Goal: Task Accomplishment & Management: Manage account settings

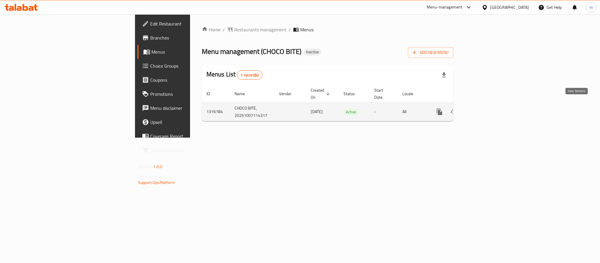
click at [486, 108] on icon "enhanced table" at bounding box center [482, 111] width 7 height 7
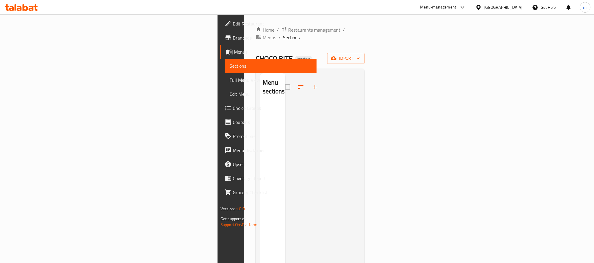
click at [229, 79] on span "Full Menu View" at bounding box center [270, 79] width 82 height 7
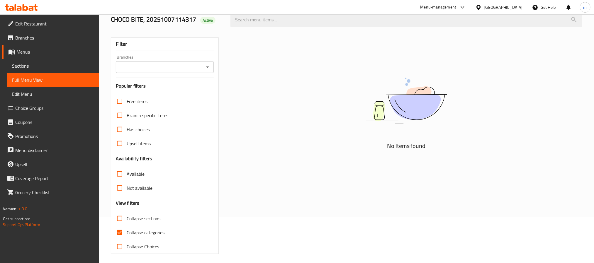
scroll to position [49, 0]
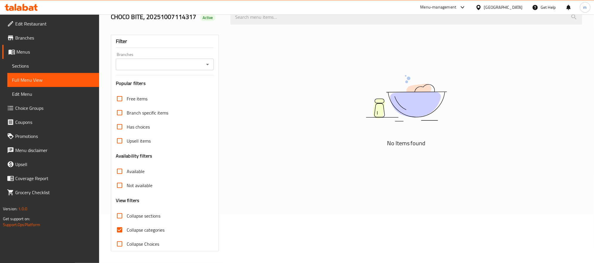
click at [21, 68] on span "Sections" at bounding box center [53, 65] width 82 height 7
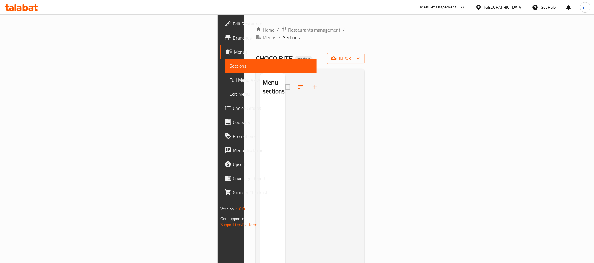
click at [229, 94] on span "Edit Menu" at bounding box center [270, 94] width 82 height 7
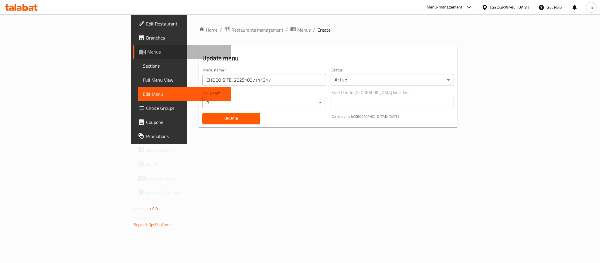
click at [147, 55] on span "Menus" at bounding box center [186, 51] width 79 height 7
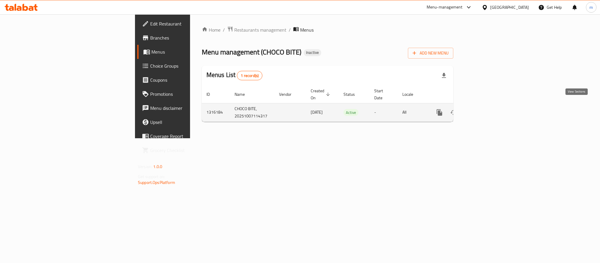
click at [489, 110] on link "enhanced table" at bounding box center [482, 112] width 14 height 14
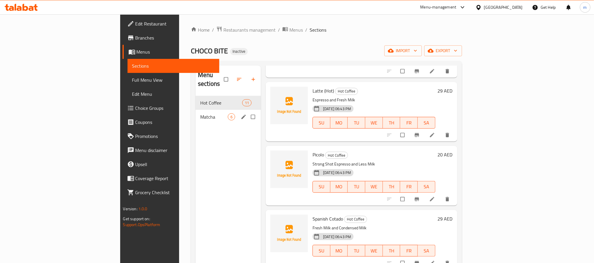
click at [200, 113] on span "Matcha" at bounding box center [214, 116] width 28 height 7
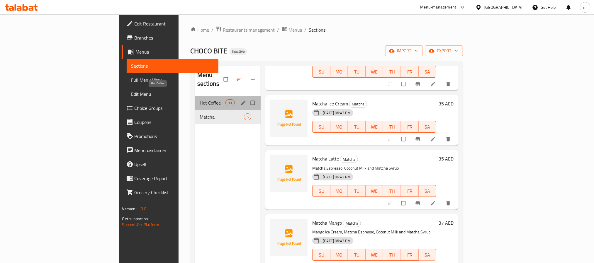
click at [200, 99] on span "Hot Coffee" at bounding box center [213, 102] width 26 height 7
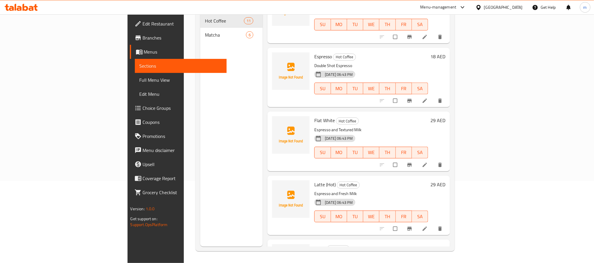
scroll to position [455, 0]
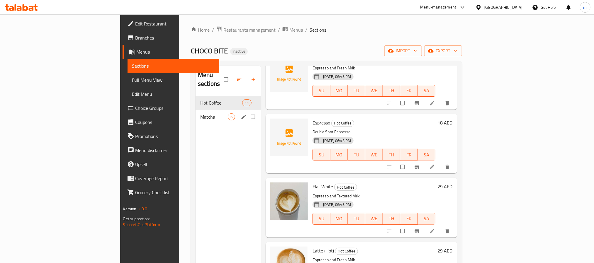
click at [200, 113] on span "Matcha" at bounding box center [214, 116] width 28 height 7
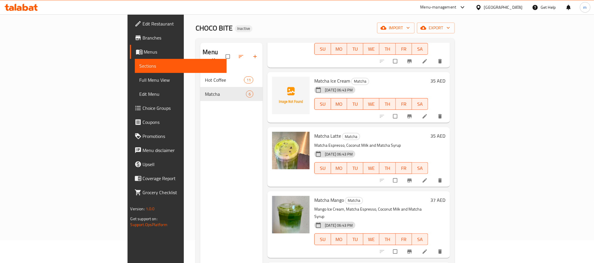
scroll to position [44, 0]
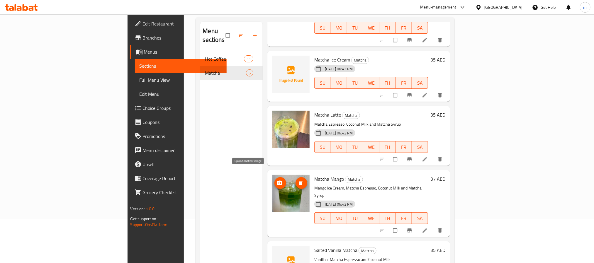
click at [274, 180] on button "upload picture" at bounding box center [280, 183] width 12 height 12
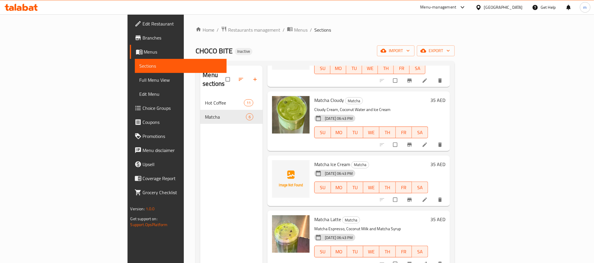
scroll to position [0, 0]
